Goal: Task Accomplishment & Management: Manage account settings

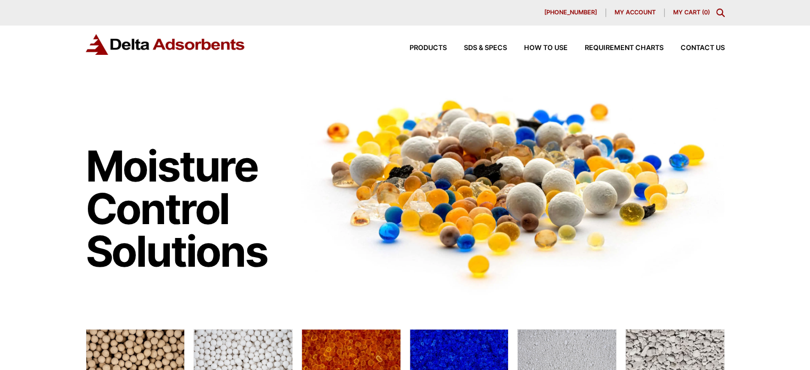
click at [629, 14] on span "My account" at bounding box center [634, 13] width 41 height 6
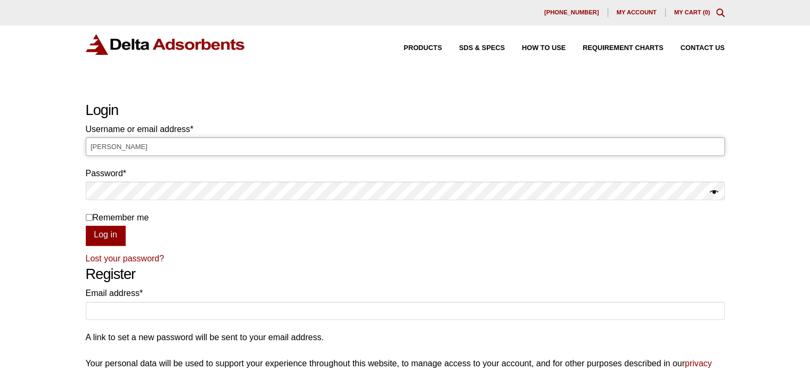
click at [340, 147] on input "Laura" at bounding box center [405, 146] width 639 height 18
type input "L"
type input "Laura@deltaadsorbents.com"
click at [86, 226] on button "Log in" at bounding box center [106, 236] width 40 height 20
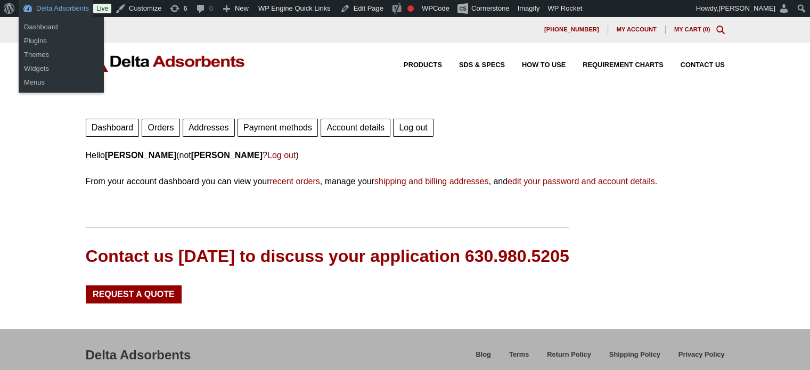
click at [56, 7] on link "Delta Adsorbents" at bounding box center [56, 8] width 75 height 17
click at [51, 26] on link "Dashboard" at bounding box center [61, 27] width 85 height 14
